Goal: Transaction & Acquisition: Purchase product/service

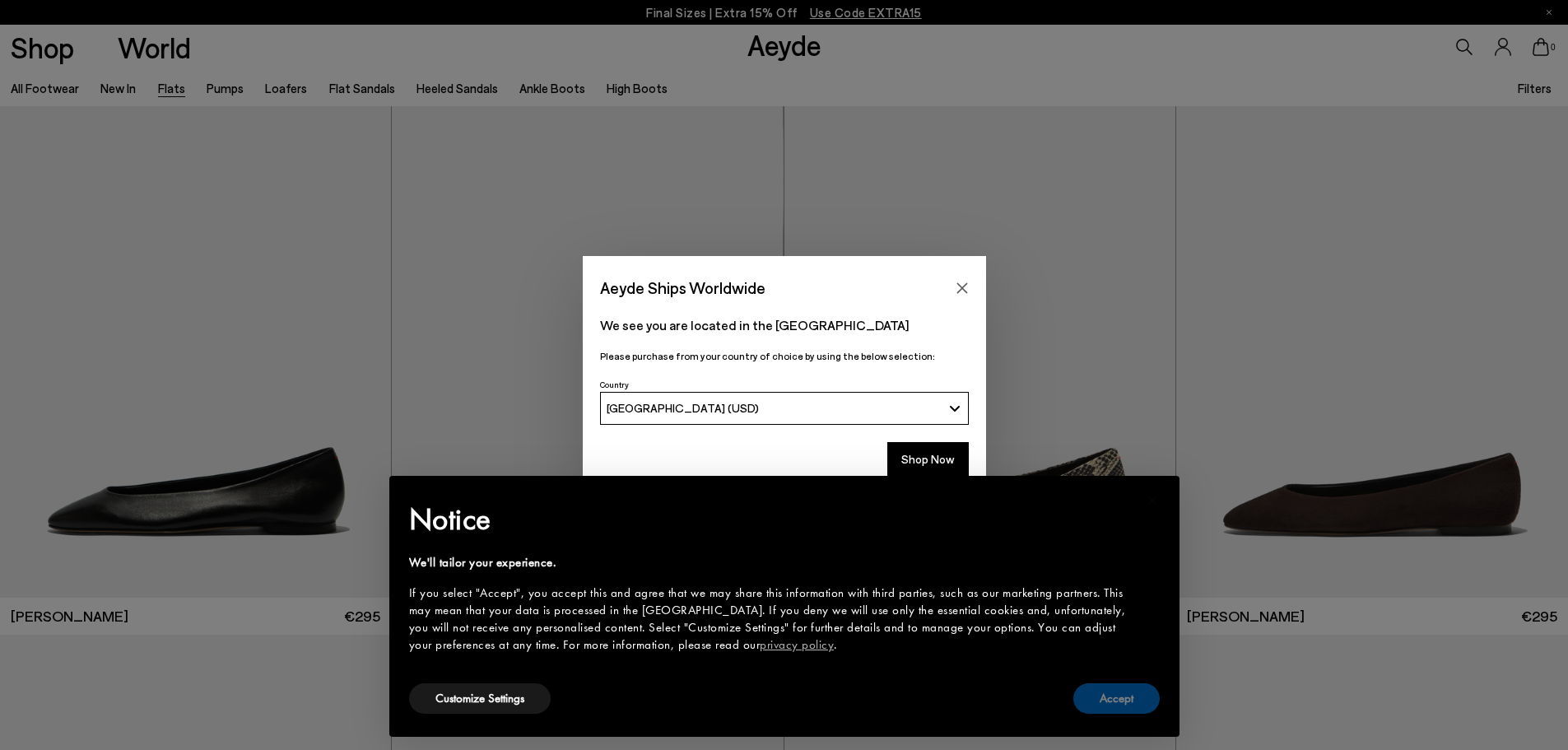
click at [1116, 702] on button "Accept" at bounding box center [1116, 698] width 86 height 31
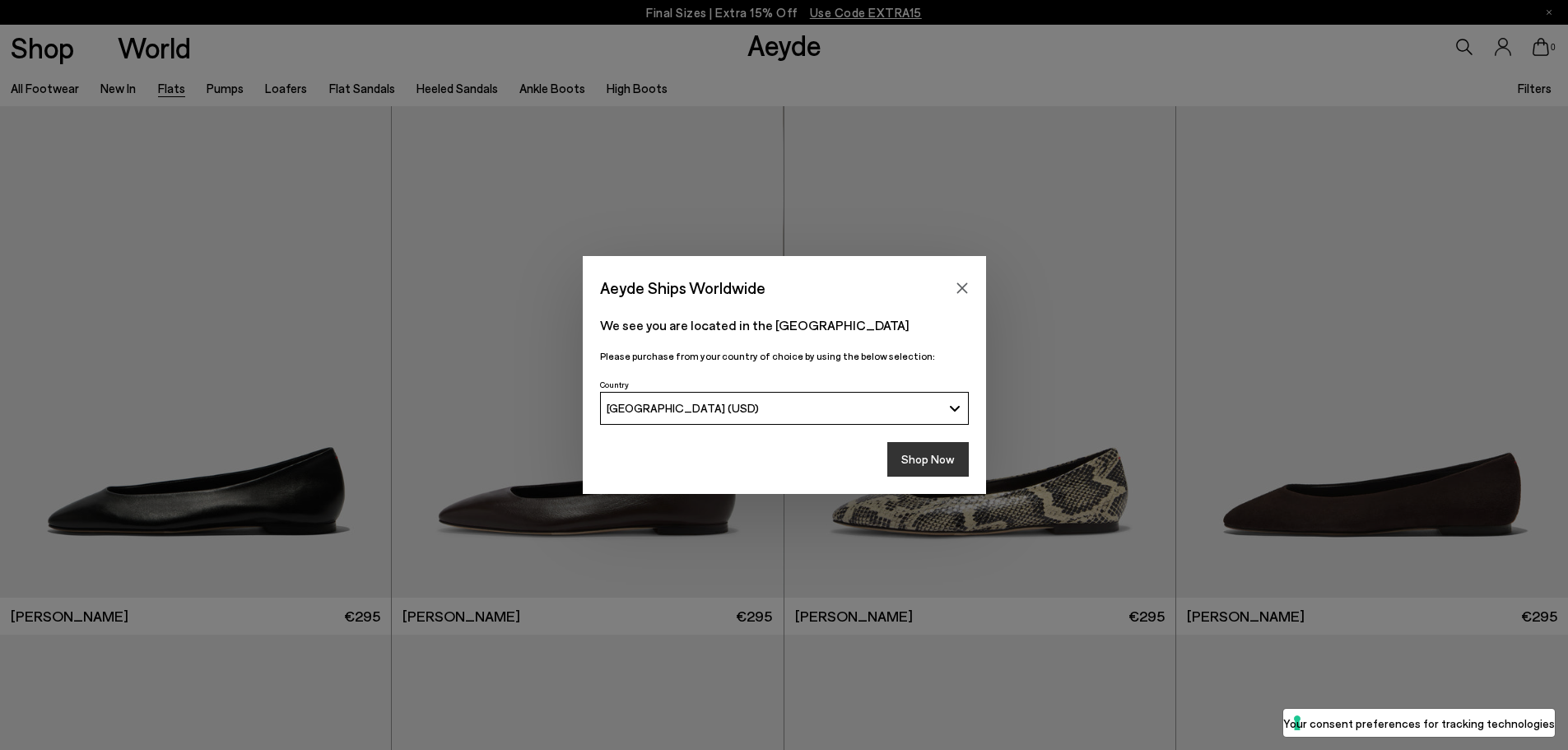
click at [927, 444] on button "Shop Now" at bounding box center [928, 460] width 81 height 35
click at [925, 452] on button "Shop Now" at bounding box center [928, 460] width 81 height 35
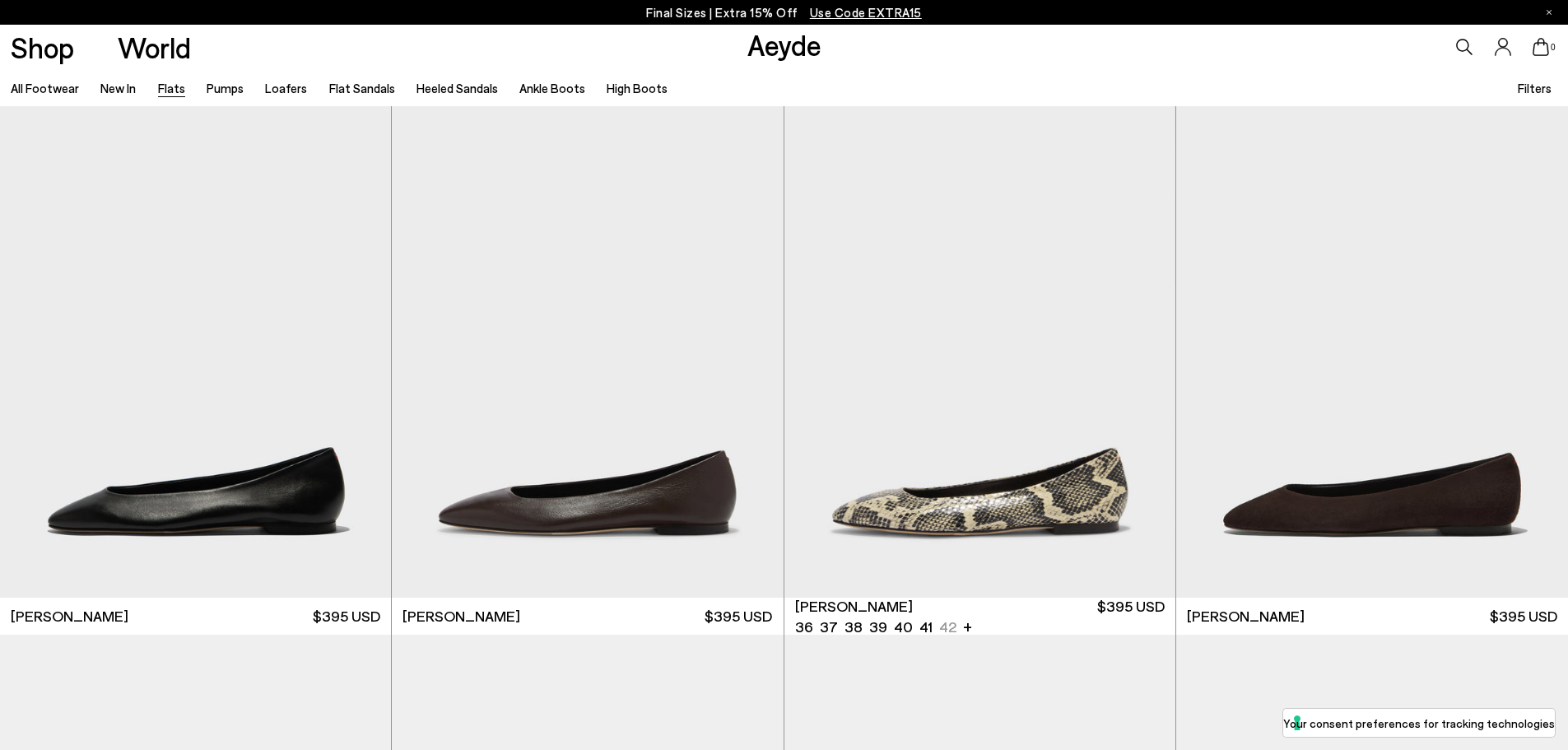
scroll to position [656, 0]
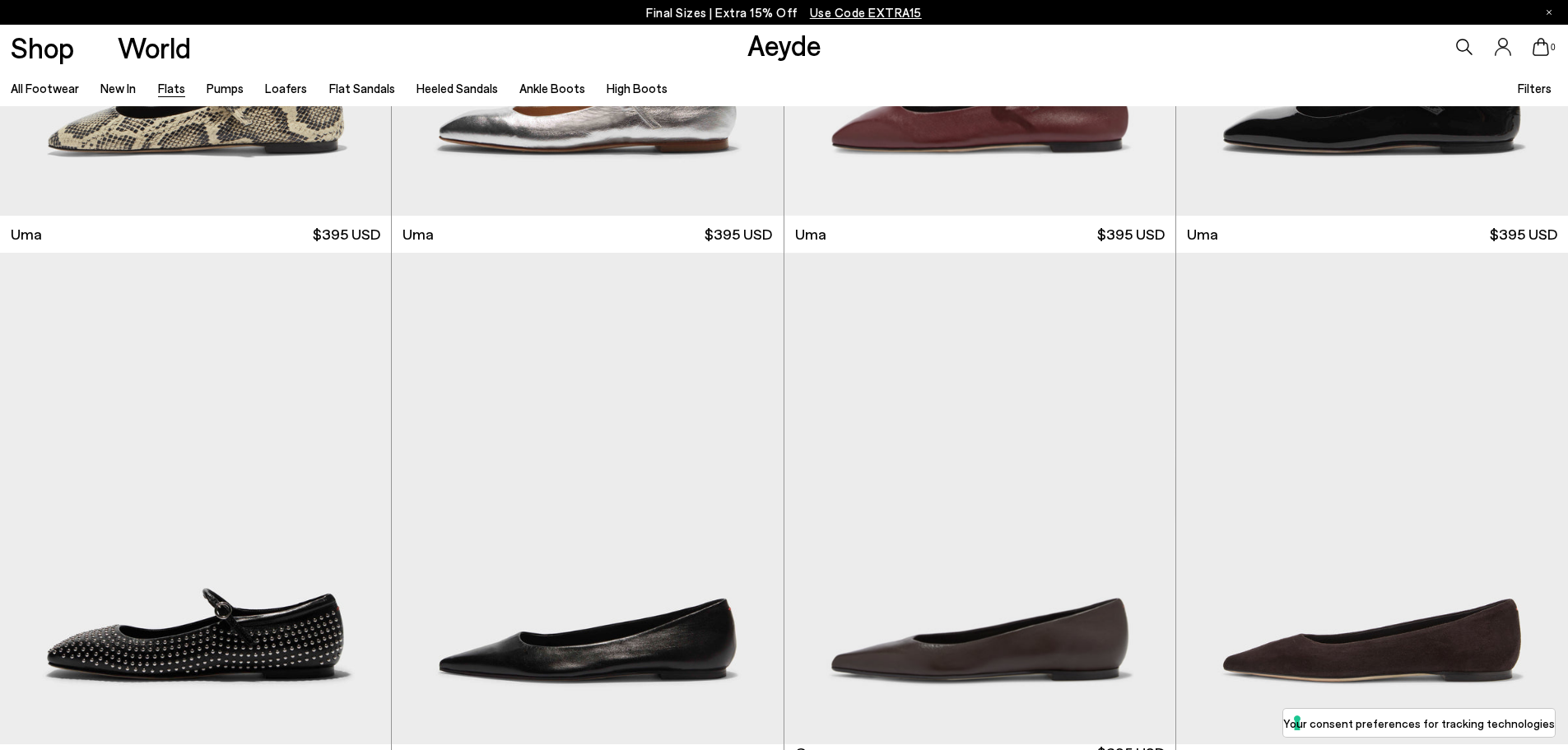
scroll to position [2626, 0]
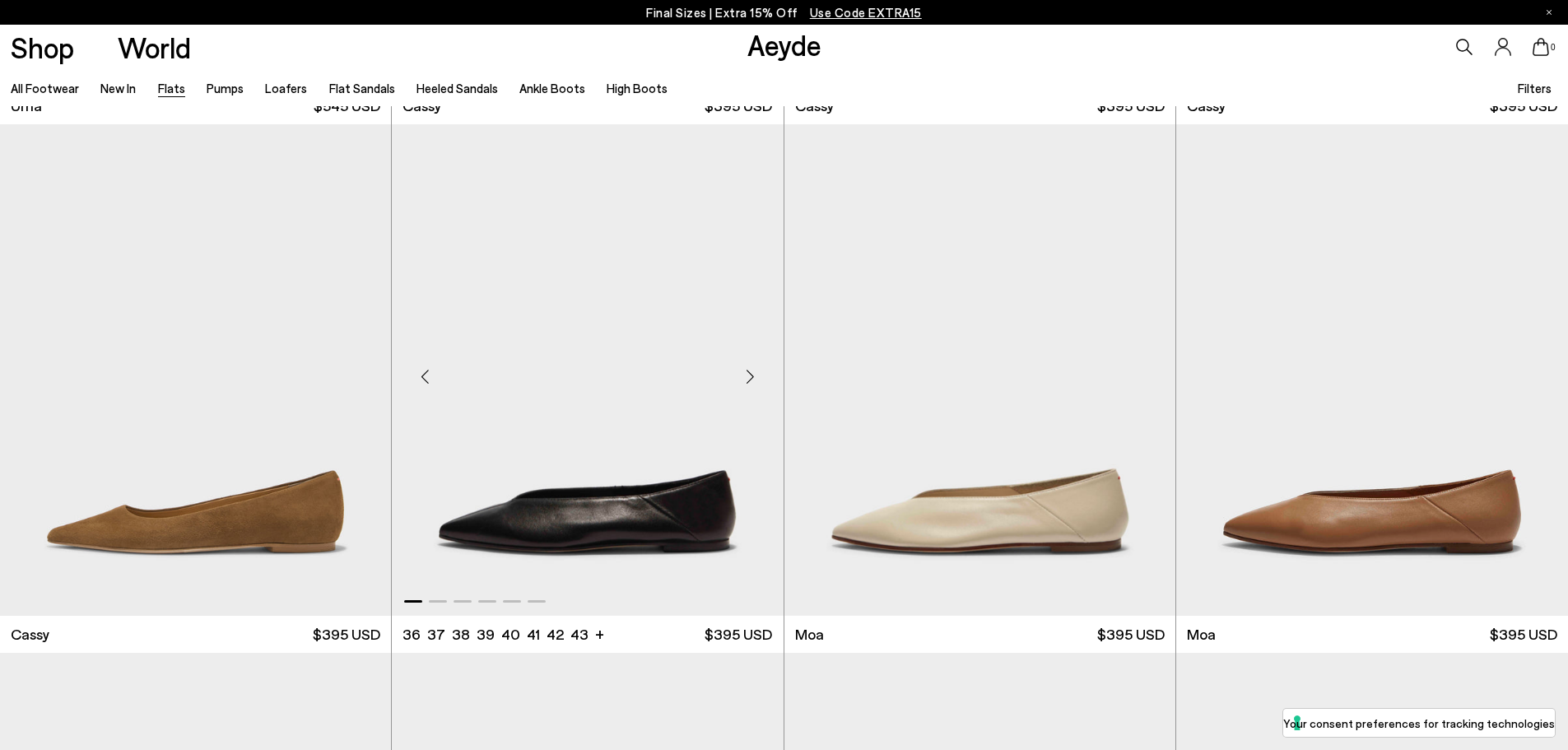
click at [714, 473] on img "1 / 6" at bounding box center [587, 370] width 391 height 491
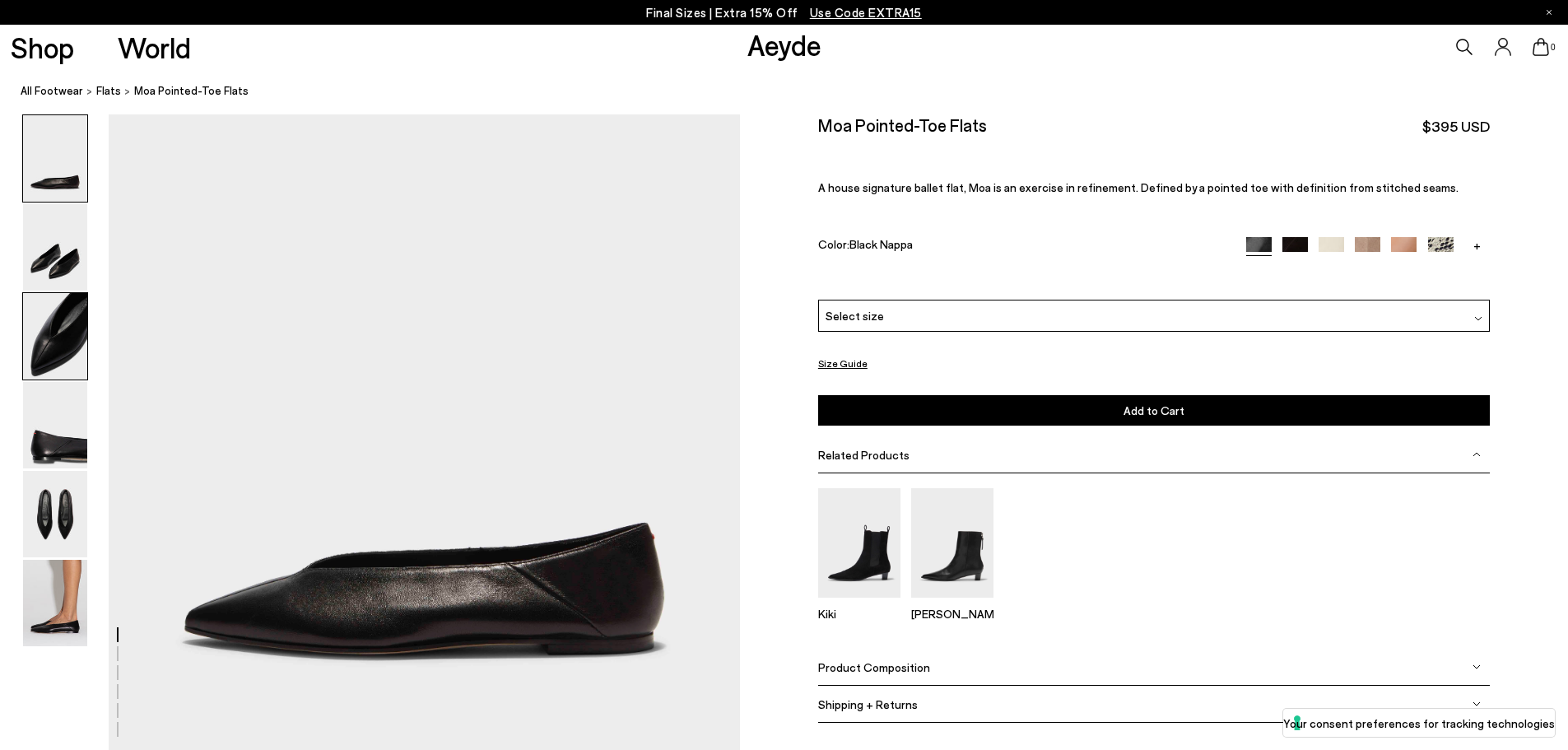
click at [60, 298] on img at bounding box center [55, 337] width 64 height 86
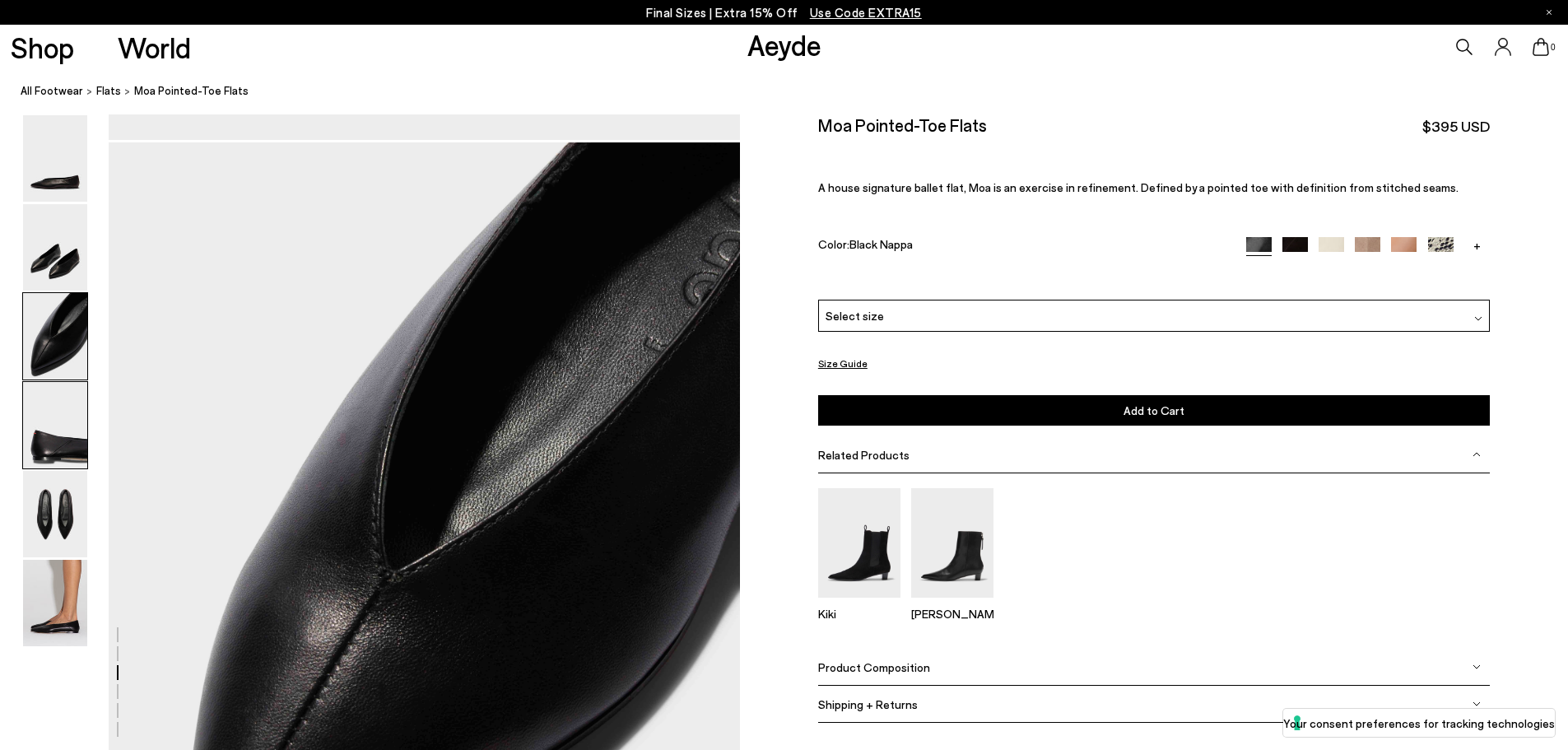
scroll to position [1484, 0]
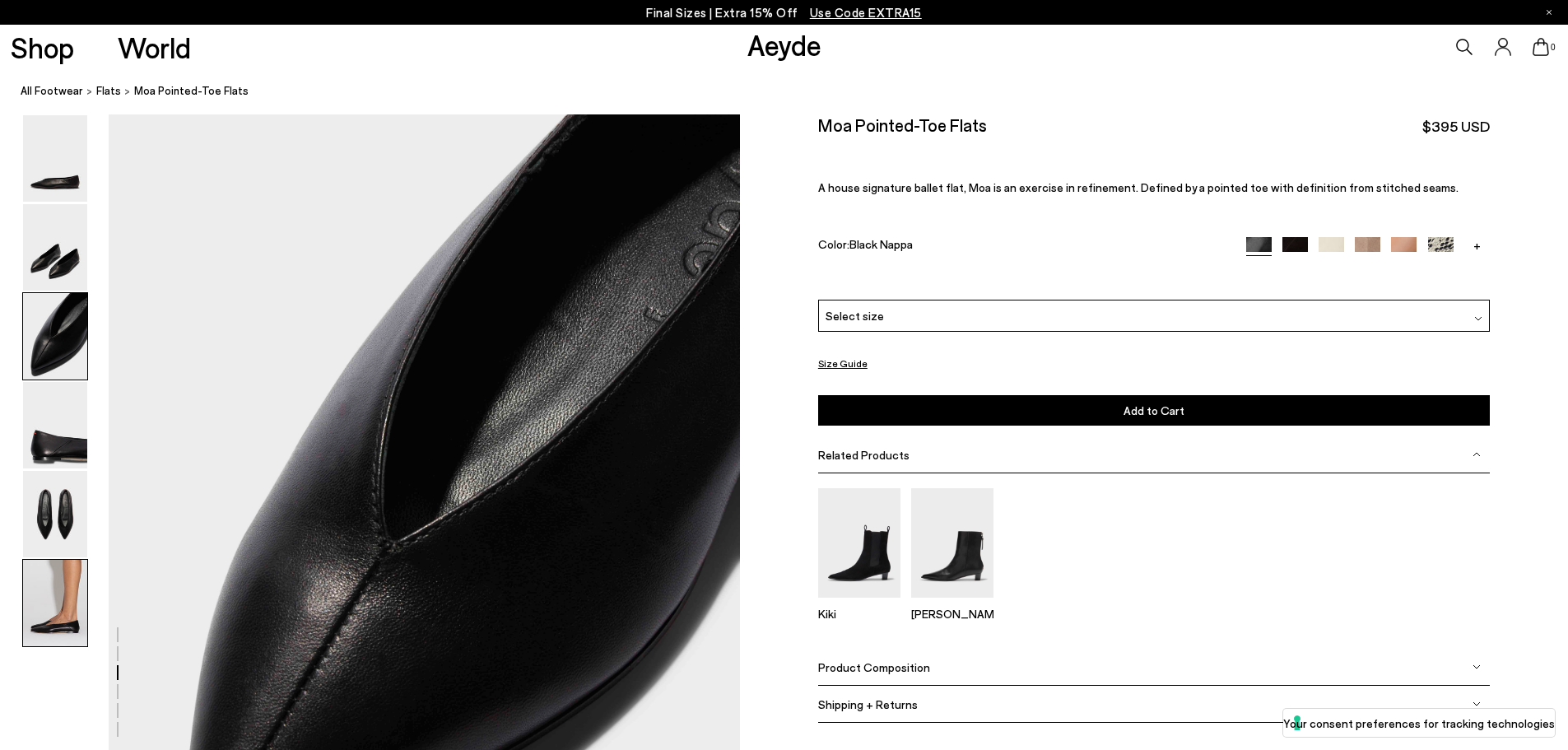
click at [48, 595] on img at bounding box center [55, 603] width 64 height 86
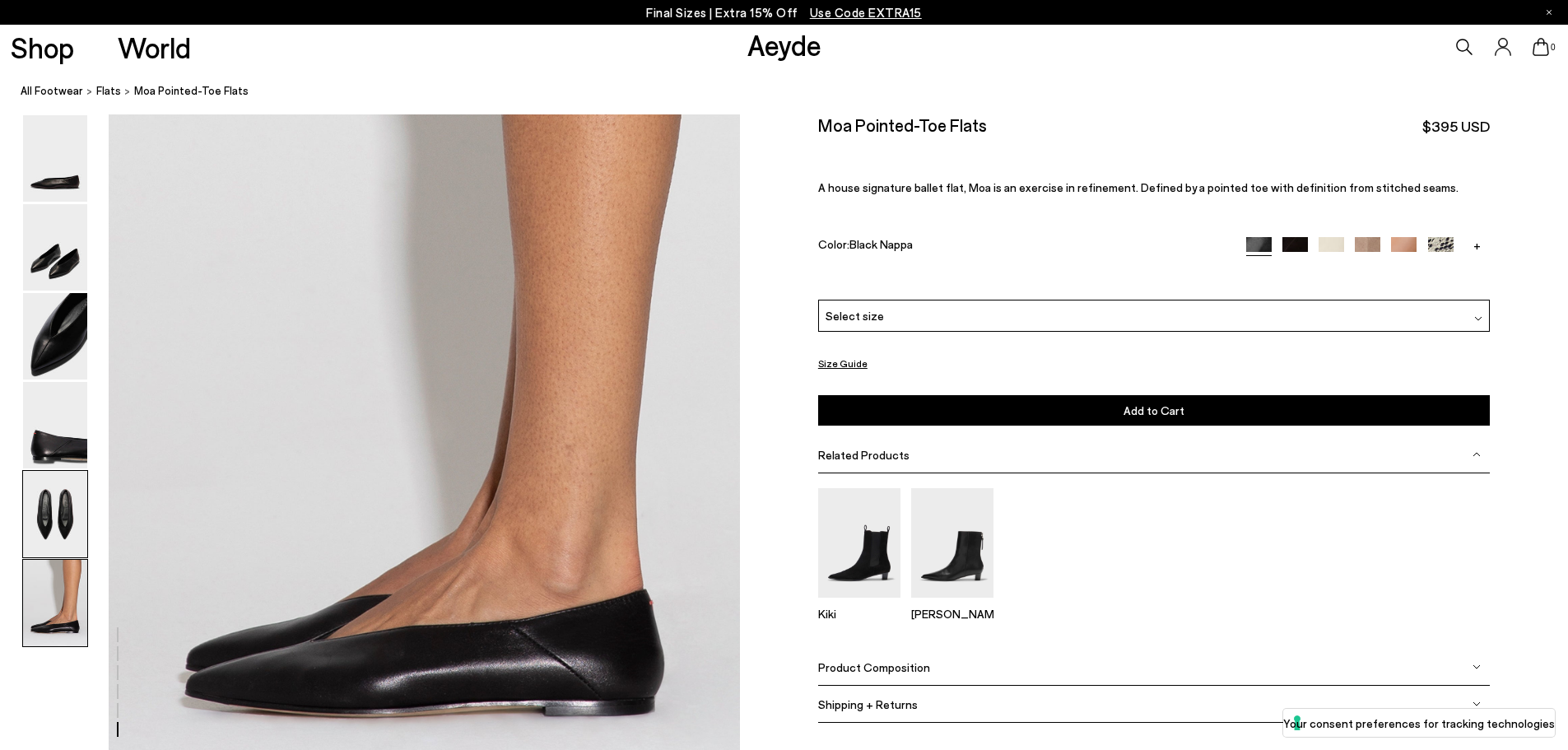
scroll to position [4129, 0]
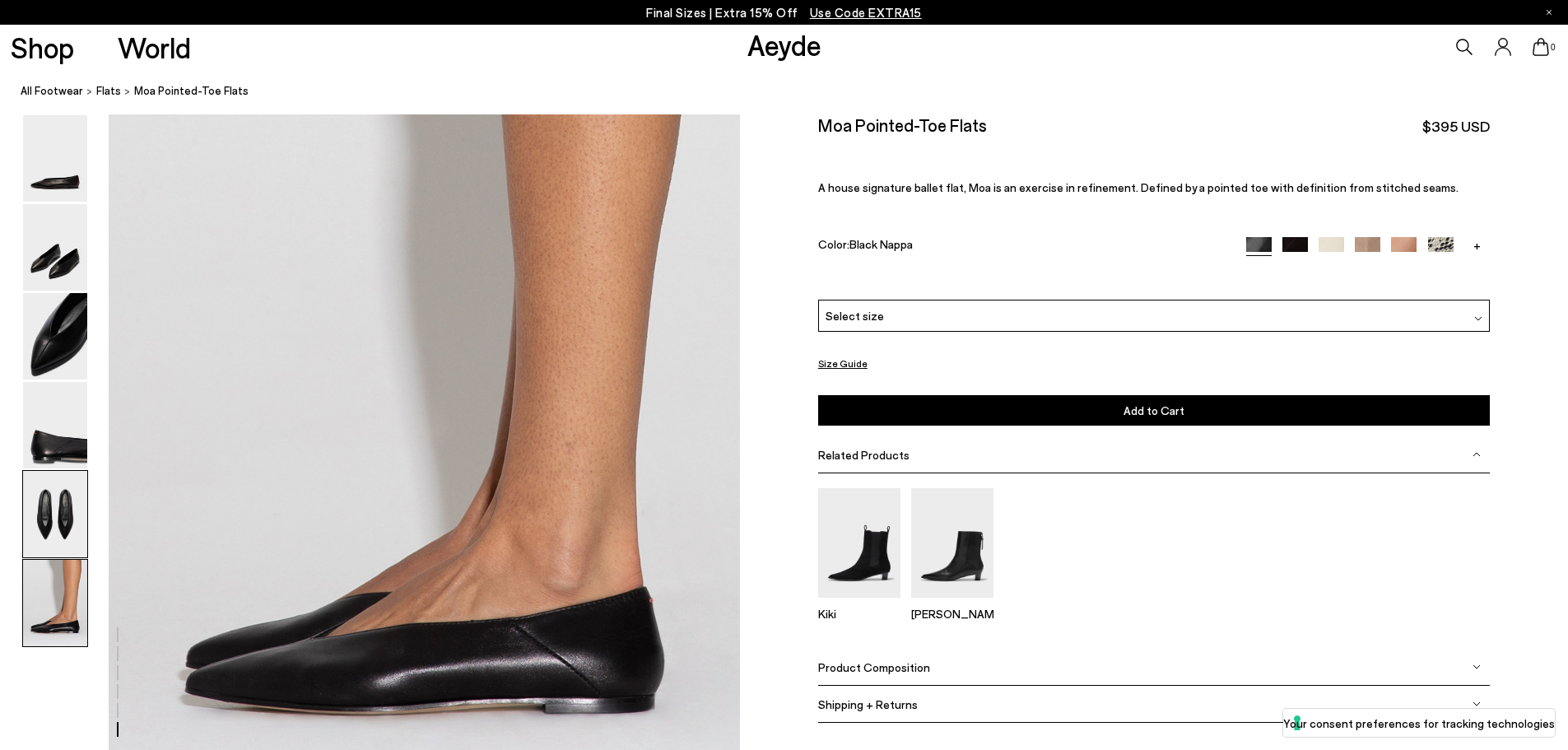
click at [51, 484] on img at bounding box center [55, 514] width 64 height 86
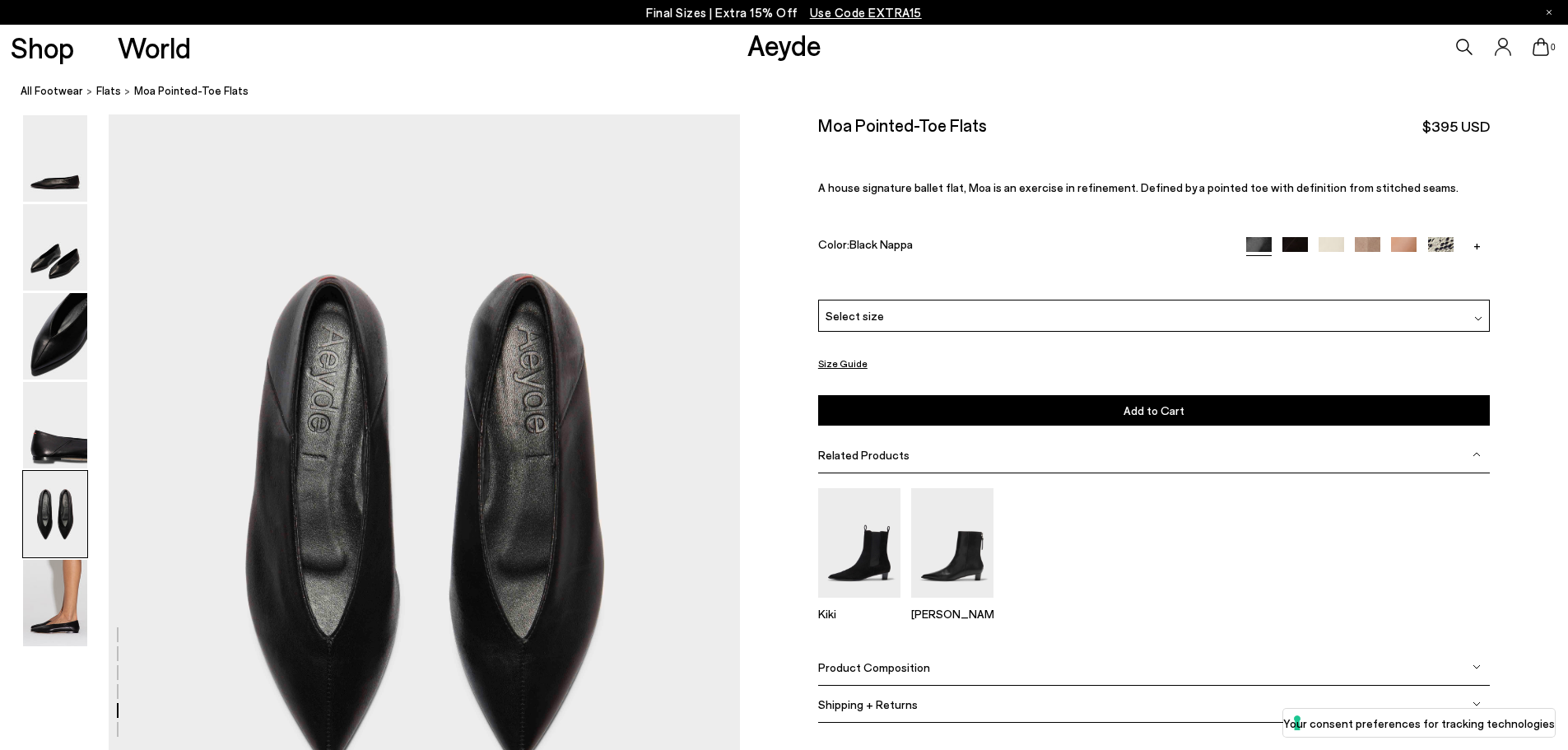
scroll to position [3172, 0]
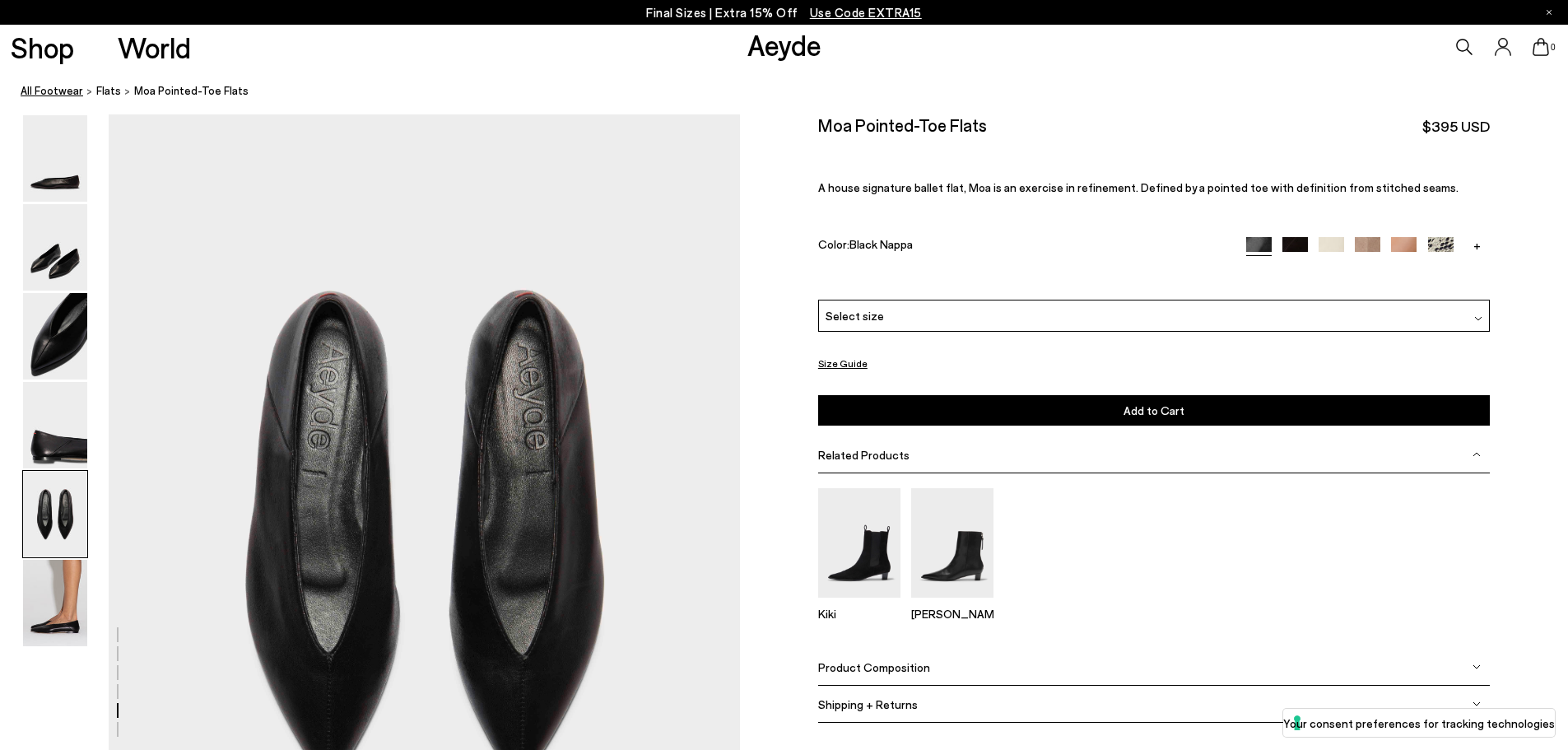
click at [59, 88] on link "All Footwear" at bounding box center [52, 91] width 62 height 17
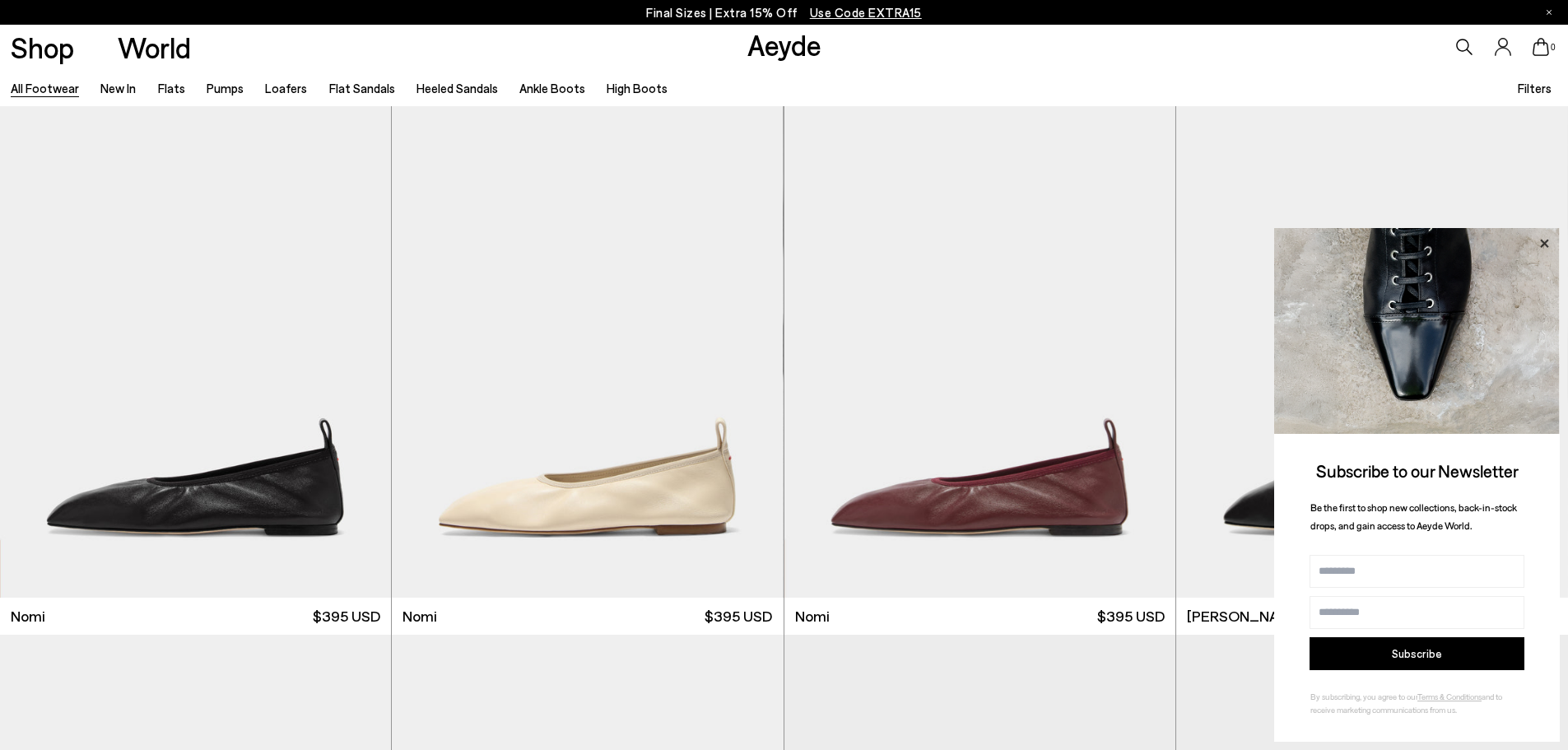
click at [1545, 247] on icon at bounding box center [1544, 244] width 22 height 22
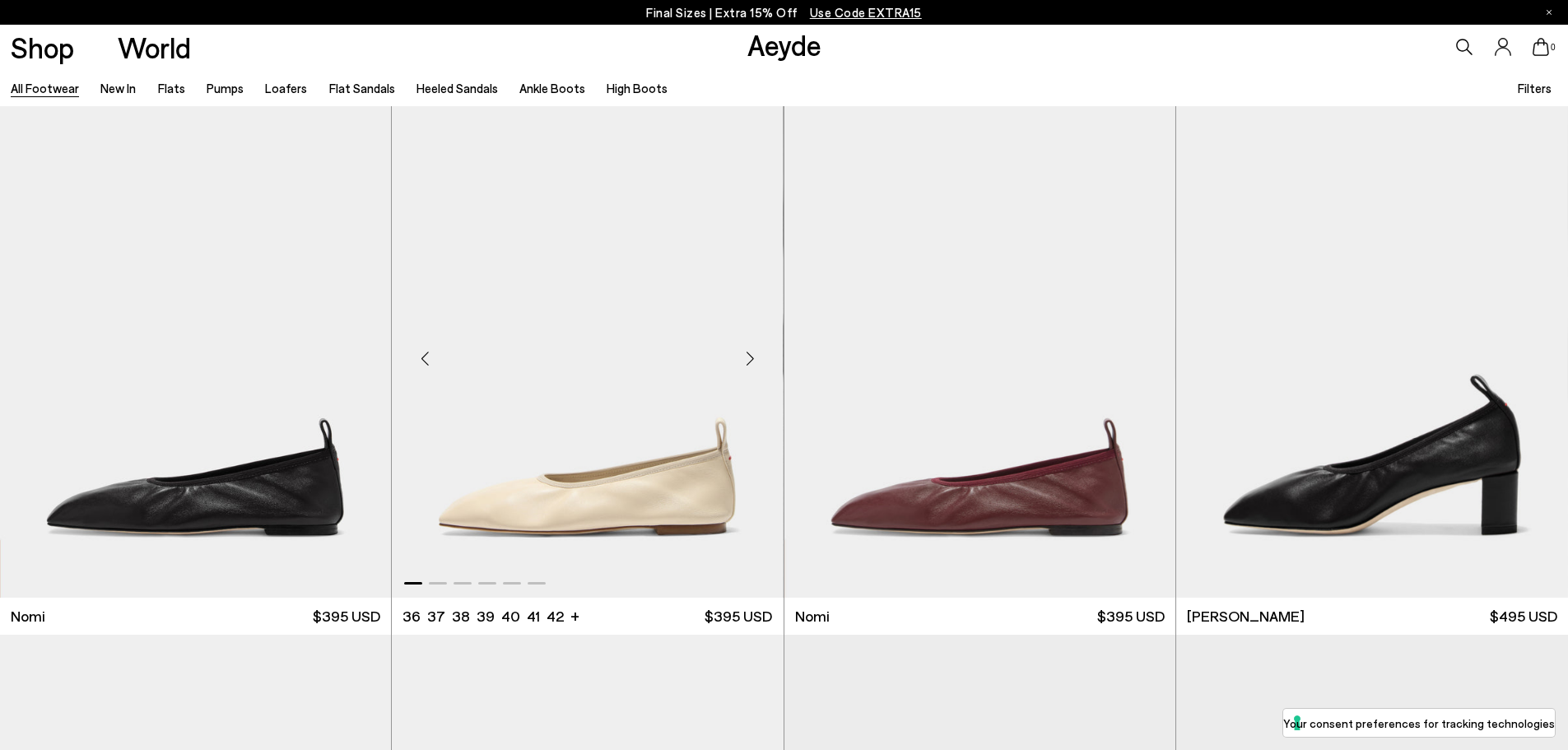
scroll to position [656, 0]
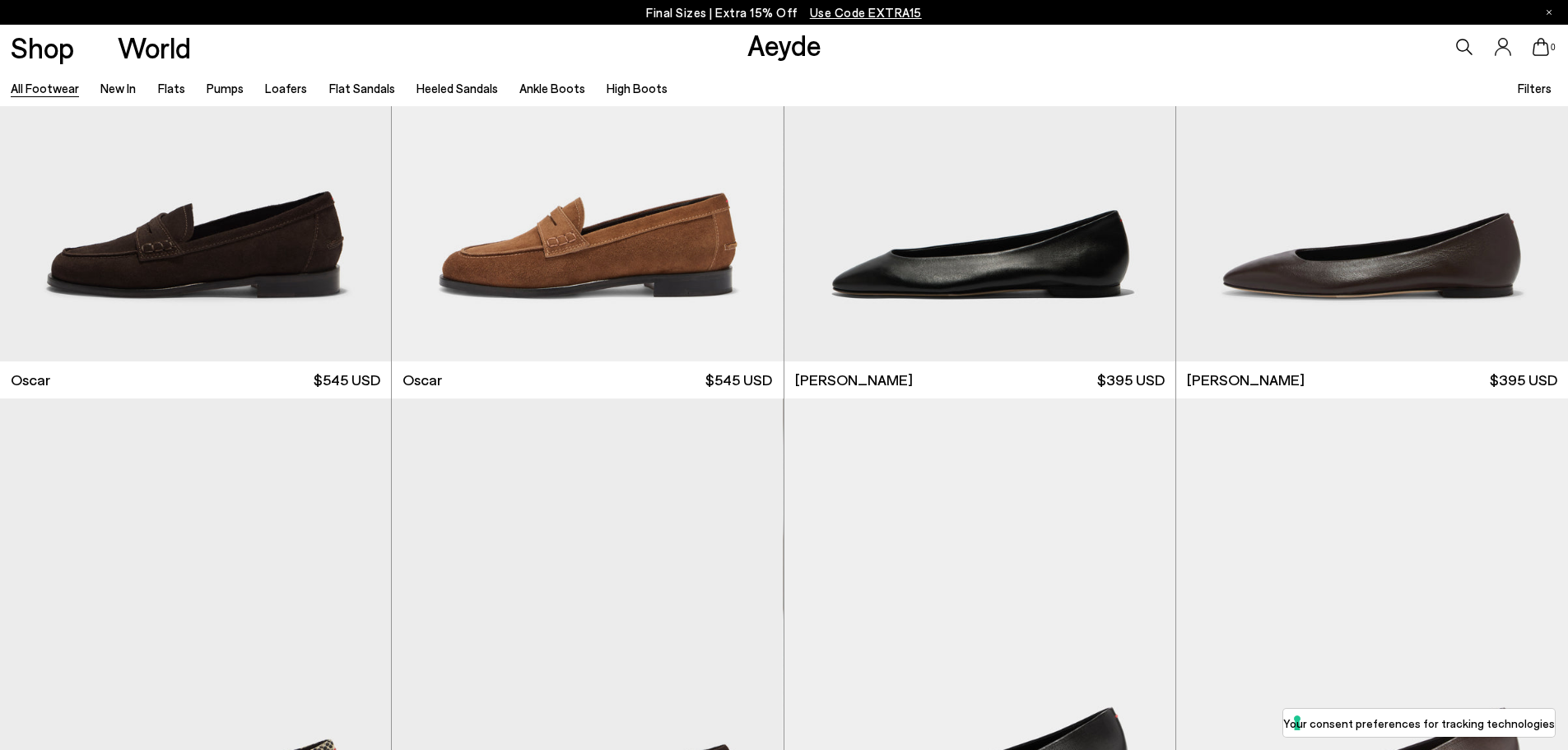
scroll to position [4595, 0]
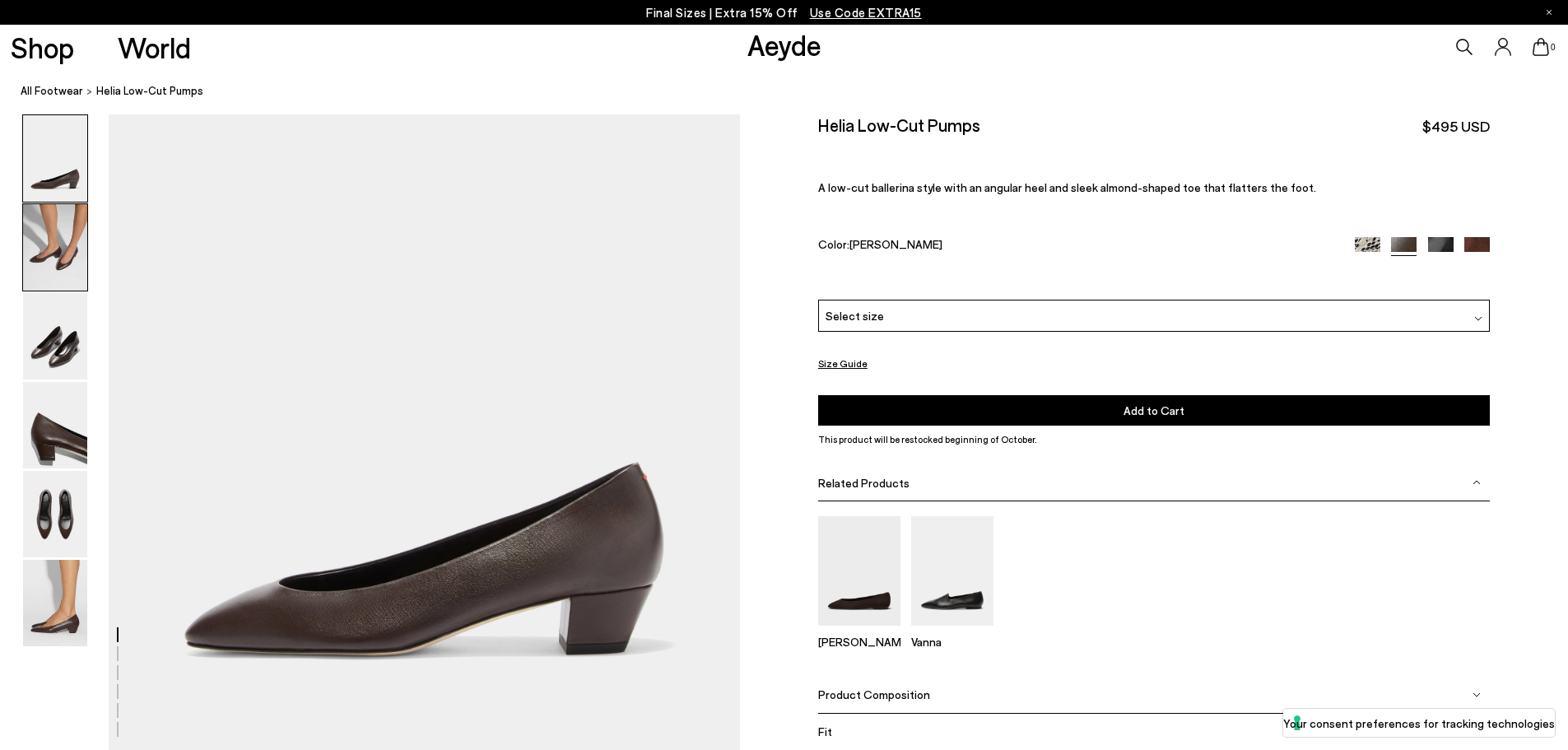
click at [55, 280] on img at bounding box center [55, 248] width 64 height 86
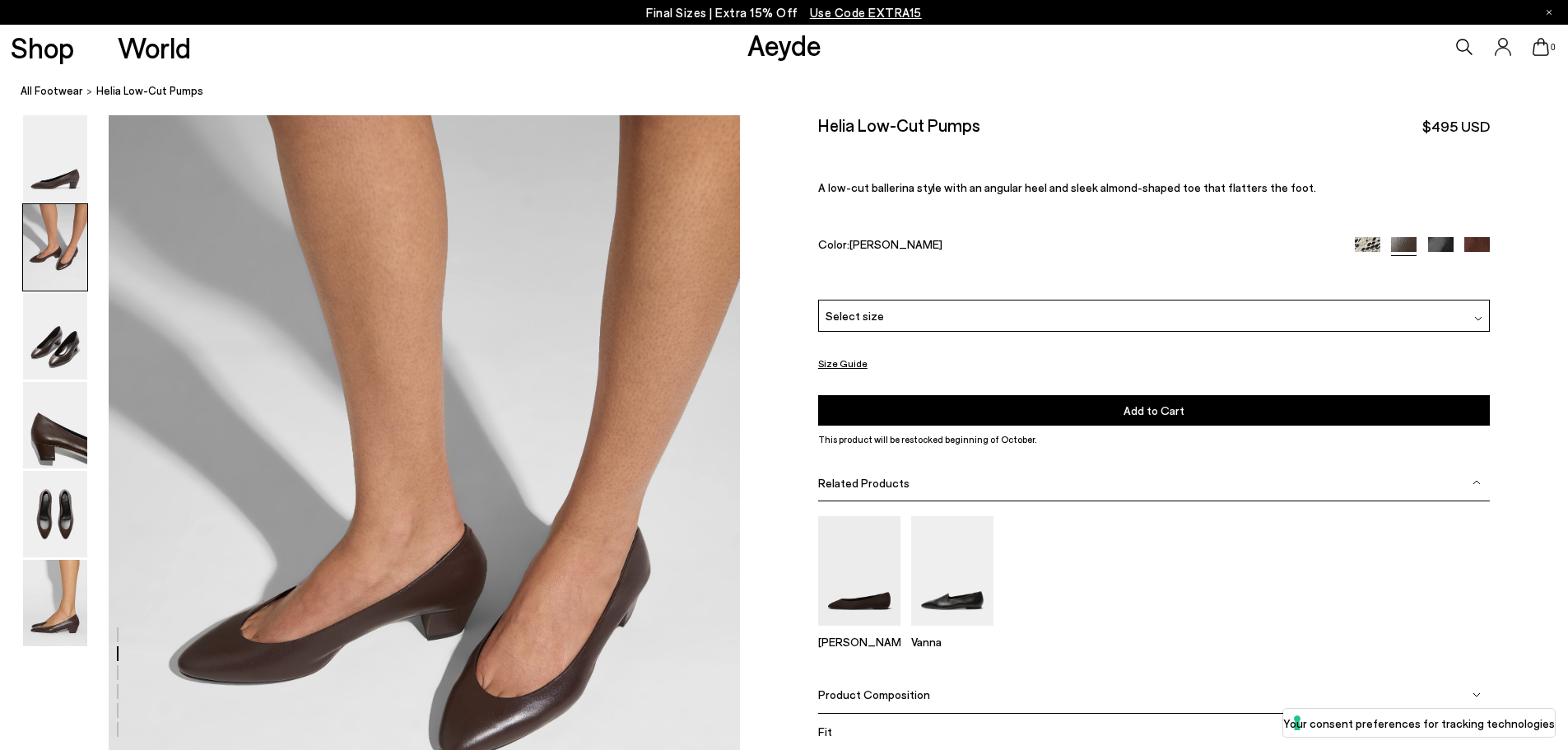
scroll to position [639, 0]
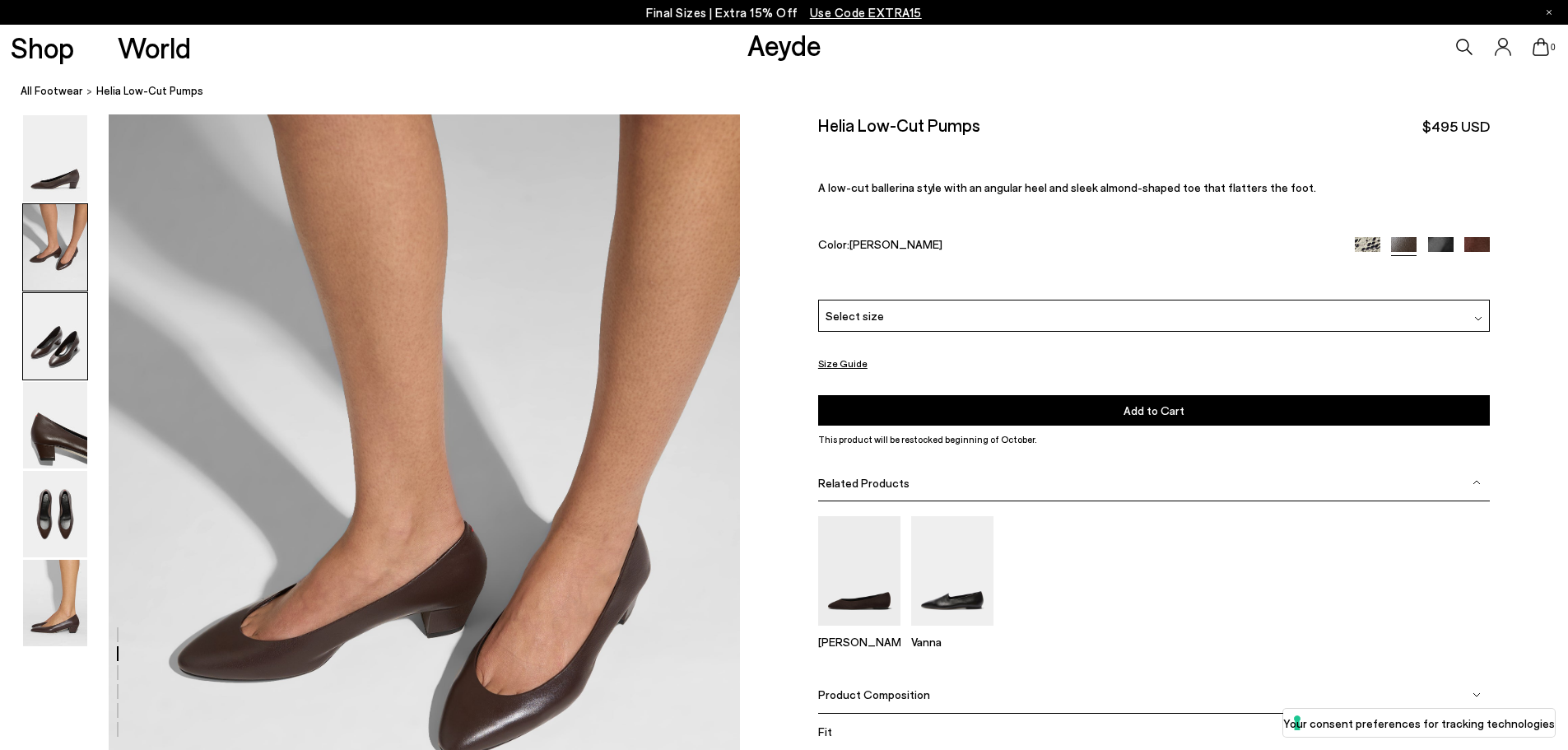
click at [55, 356] on img at bounding box center [55, 337] width 64 height 86
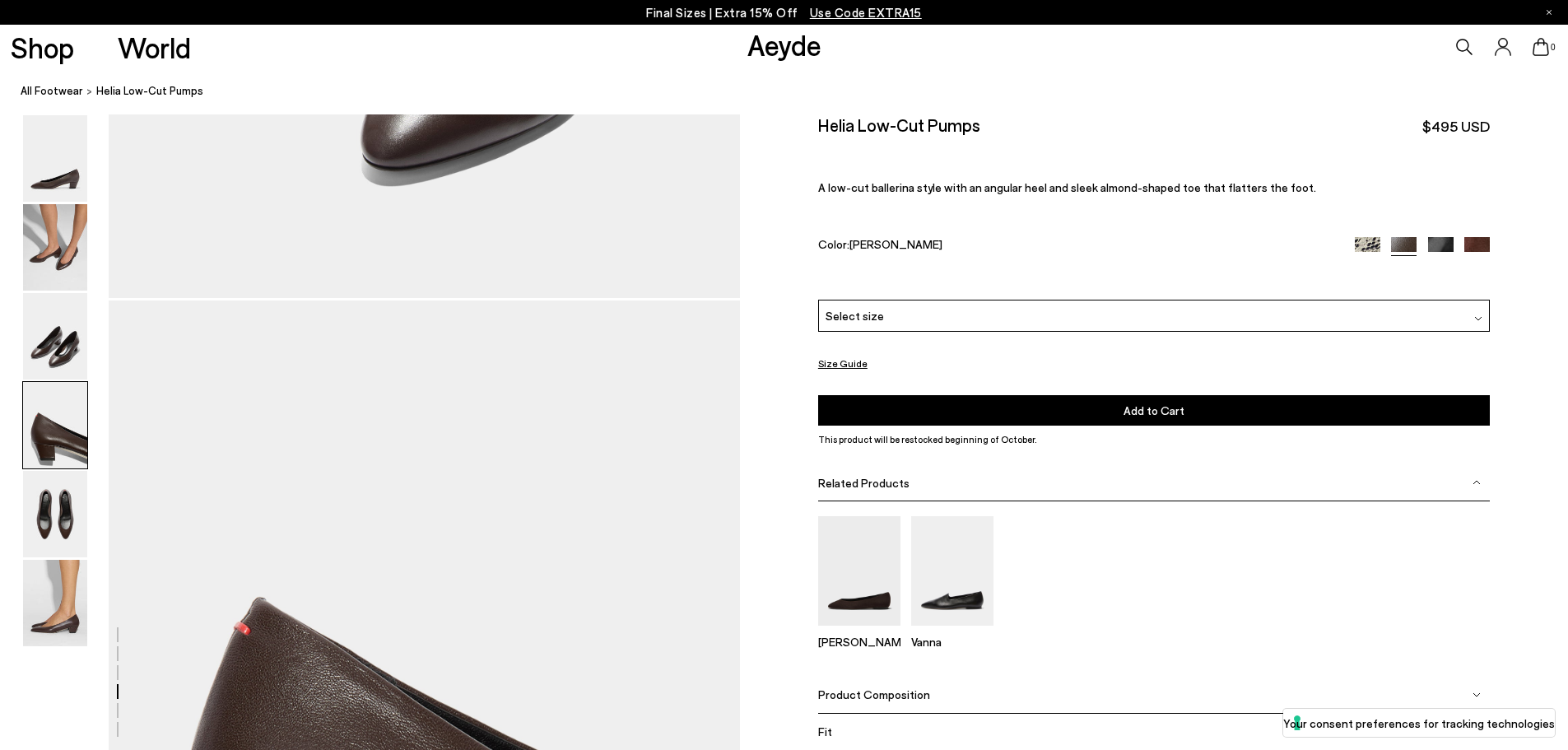
scroll to position [2796, 0]
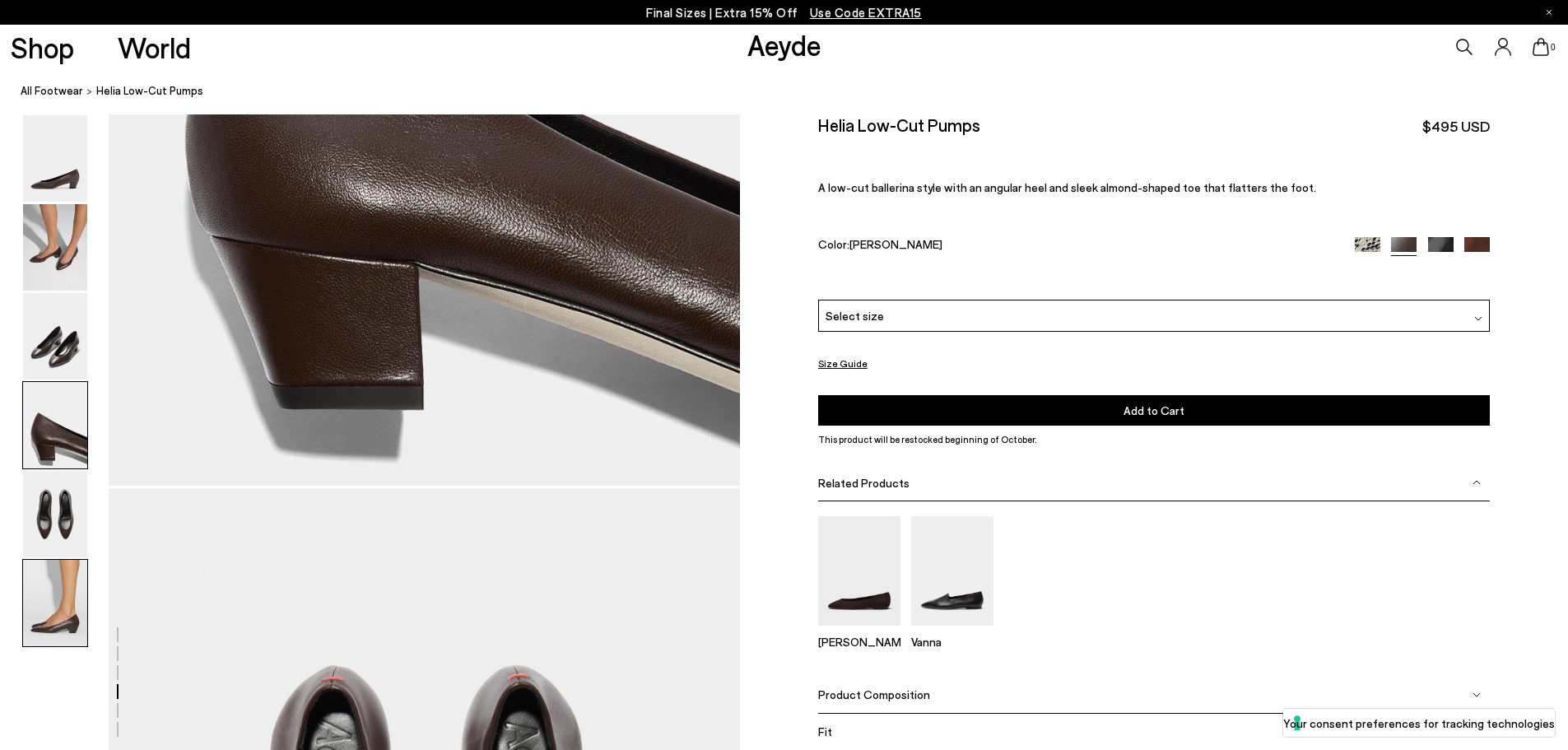
click at [70, 587] on img at bounding box center [55, 603] width 64 height 86
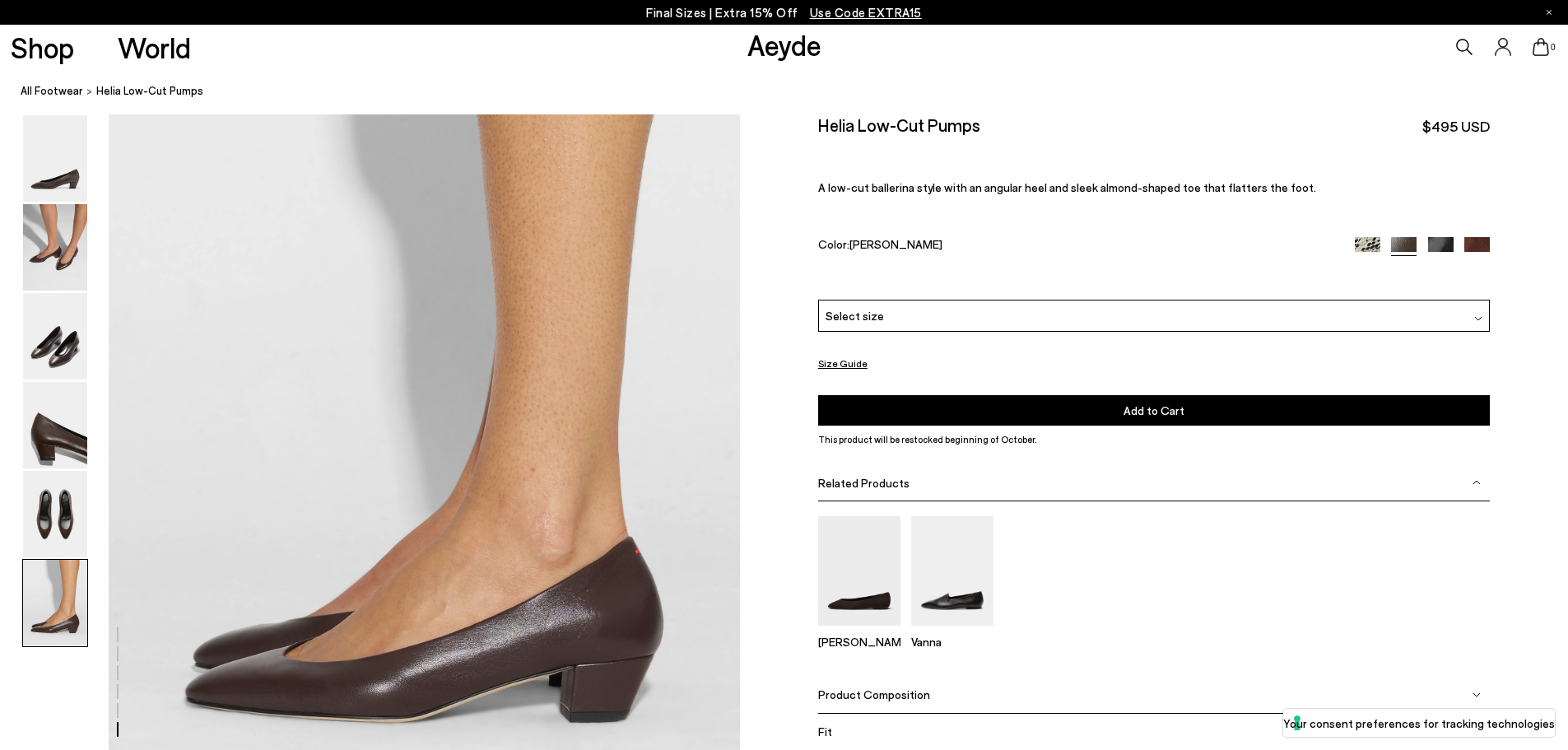
scroll to position [4129, 0]
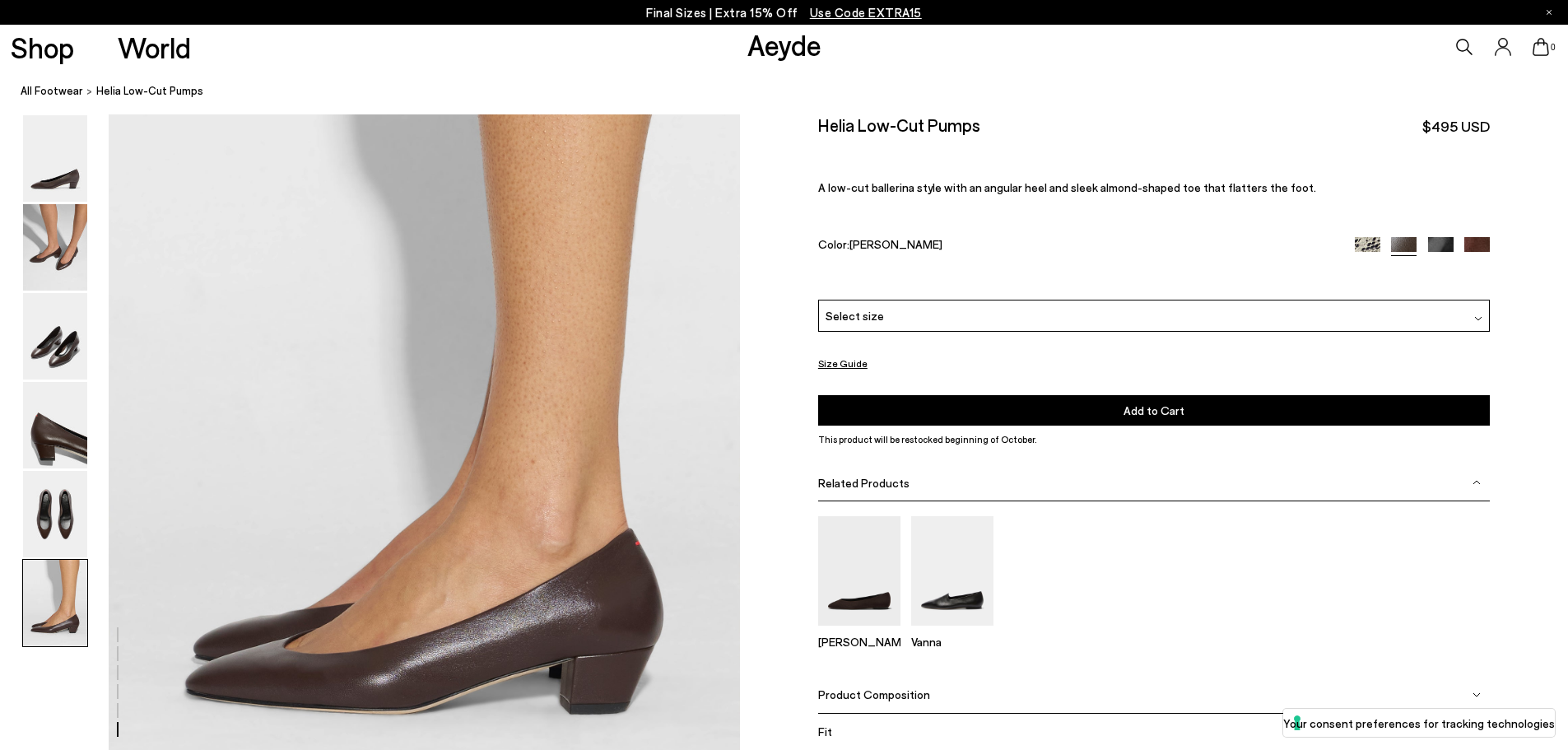
click at [910, 301] on div "Select size" at bounding box center [1153, 315] width 671 height 32
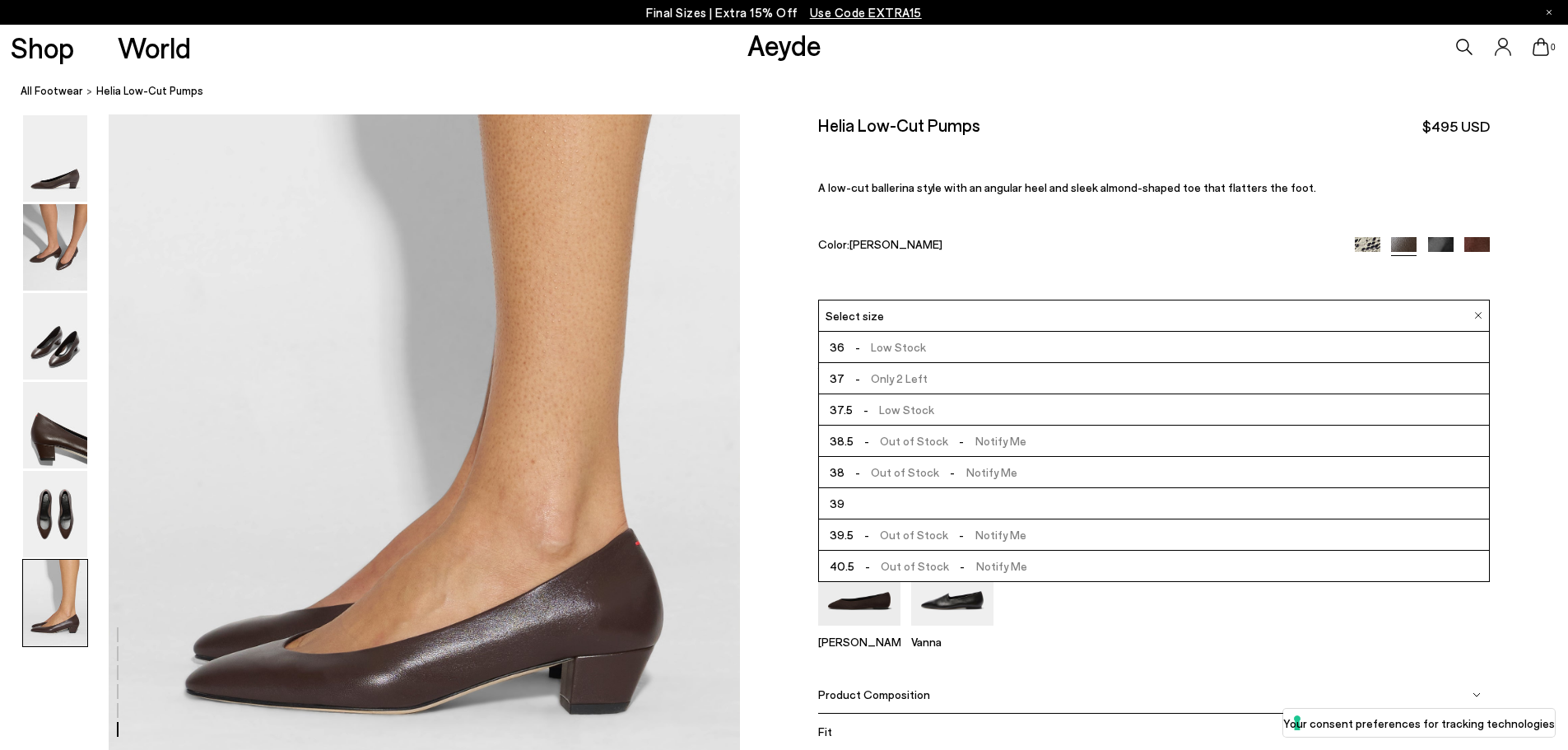
click at [854, 192] on p "A low-cut ballerina style with an angular heel and sleek almond-shaped toe that…" at bounding box center [1153, 187] width 671 height 14
